Goal: Transaction & Acquisition: Purchase product/service

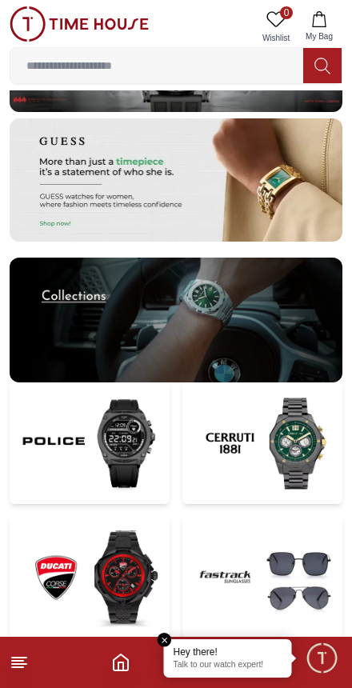
click at [259, 64] on input at bounding box center [156, 66] width 293 height 32
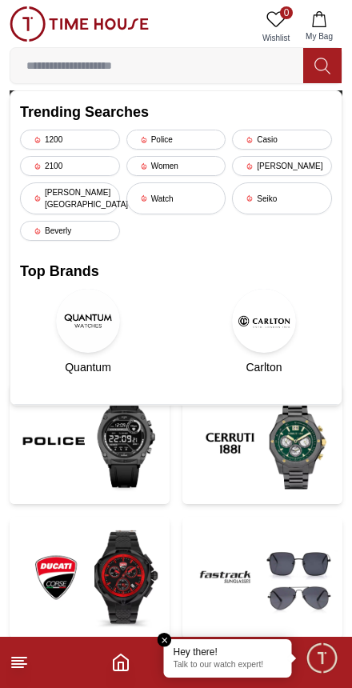
scroll to position [3292, 0]
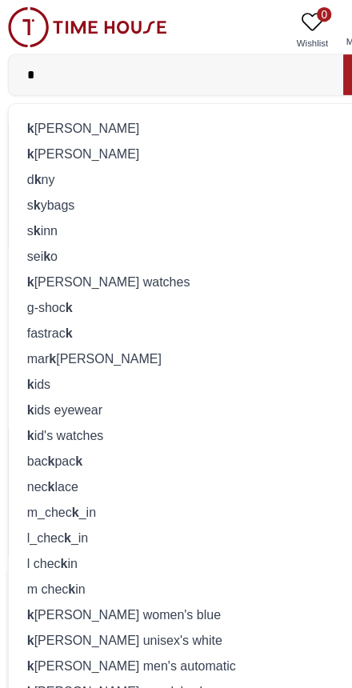
type input "*"
click at [54, 129] on div "k [PERSON_NAME]" at bounding box center [176, 134] width 312 height 22
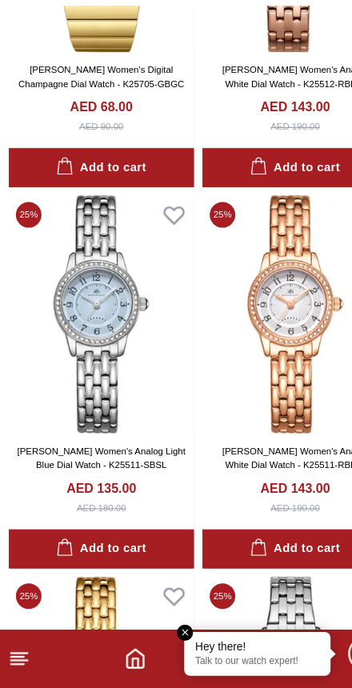
scroll to position [580, 0]
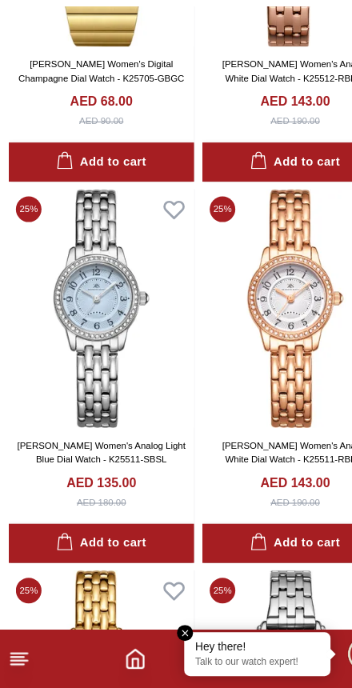
click at [163, 633] on em "Close tooltip" at bounding box center [165, 640] width 14 height 14
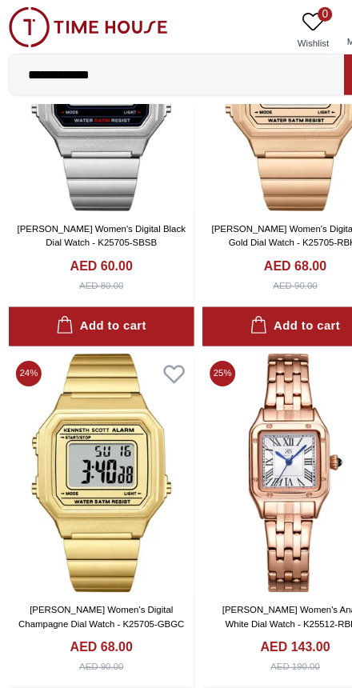
scroll to position [0, 0]
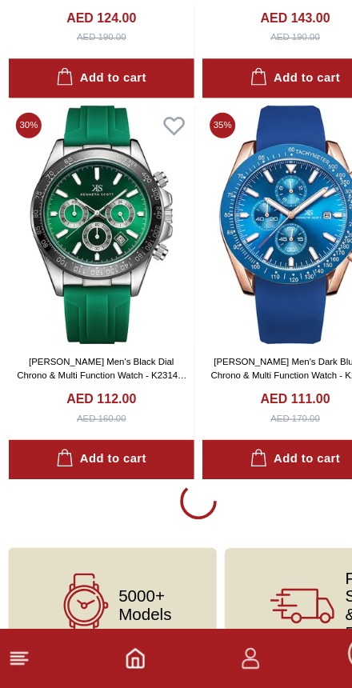
scroll to position [23040, 0]
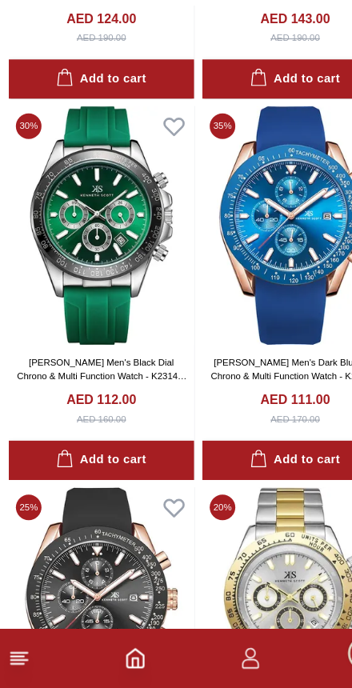
click at [263, 214] on img at bounding box center [260, 283] width 163 height 209
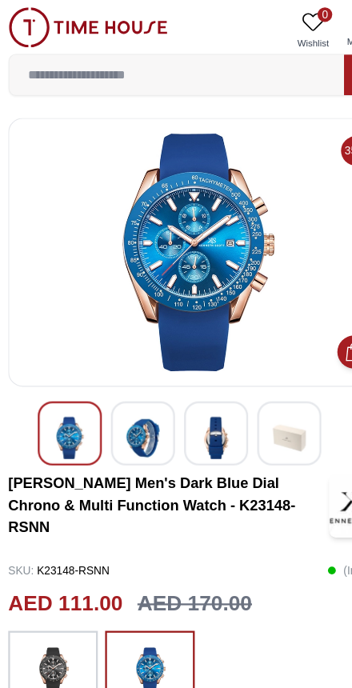
click at [231, 231] on img at bounding box center [176, 221] width 306 height 208
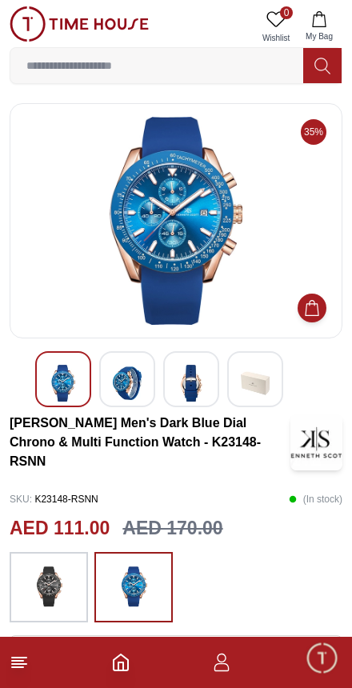
click at [201, 272] on img at bounding box center [176, 221] width 306 height 208
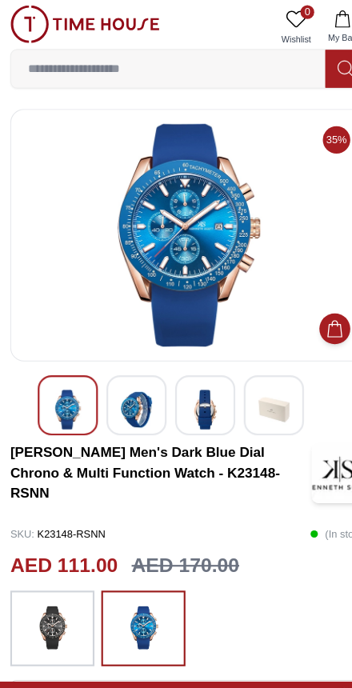
click at [61, 519] on h2 "AED 111.00" at bounding box center [60, 529] width 100 height 28
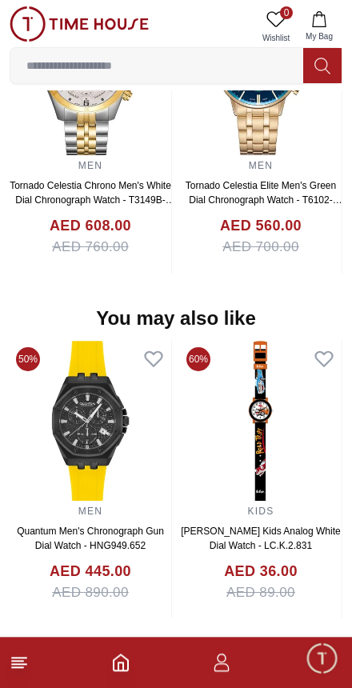
scroll to position [1527, 0]
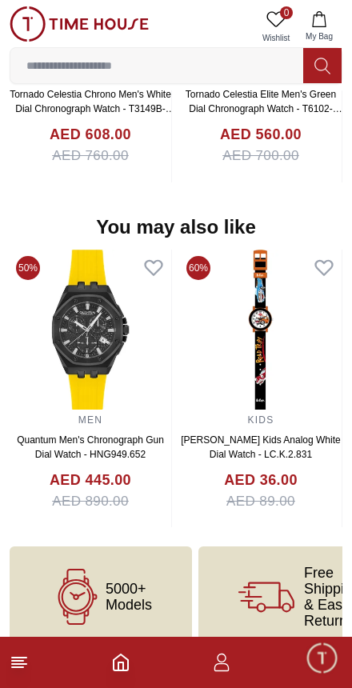
click at [27, 655] on icon at bounding box center [19, 662] width 19 height 19
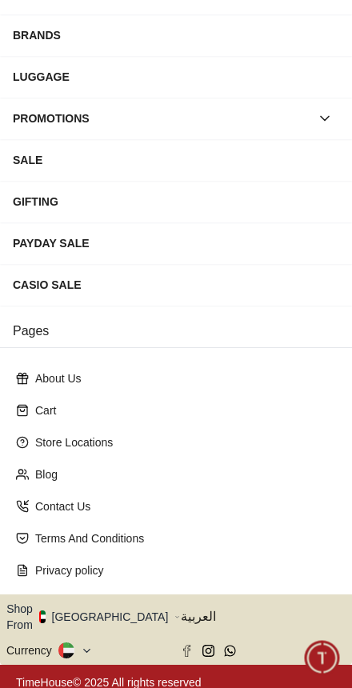
scroll to position [212, 0]
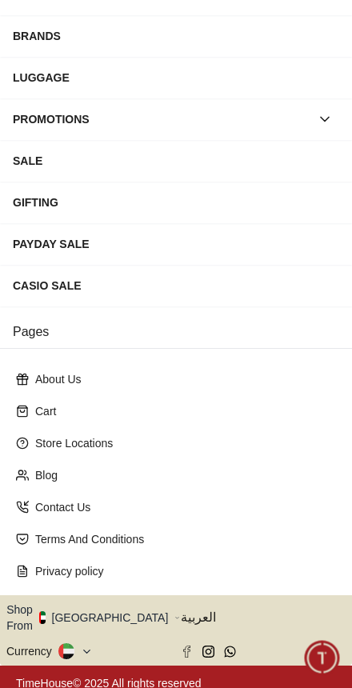
click at [175, 614] on icon "button" at bounding box center [178, 618] width 6 height 12
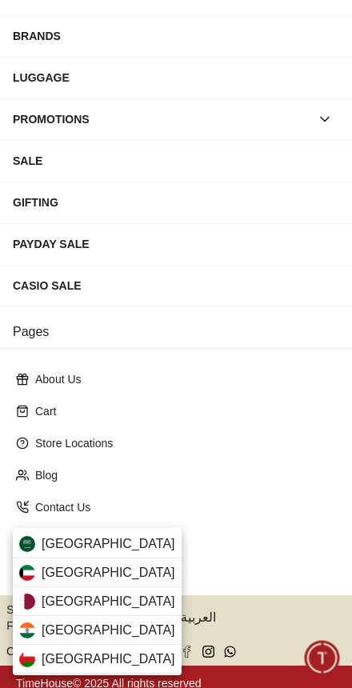
click at [111, 605] on div "[GEOGRAPHIC_DATA]" at bounding box center [97, 602] width 169 height 29
